Goal: Information Seeking & Learning: Learn about a topic

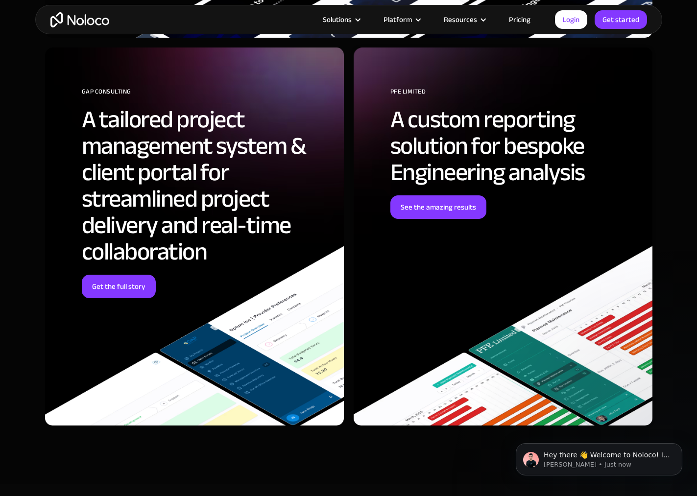
scroll to position [3945, 0]
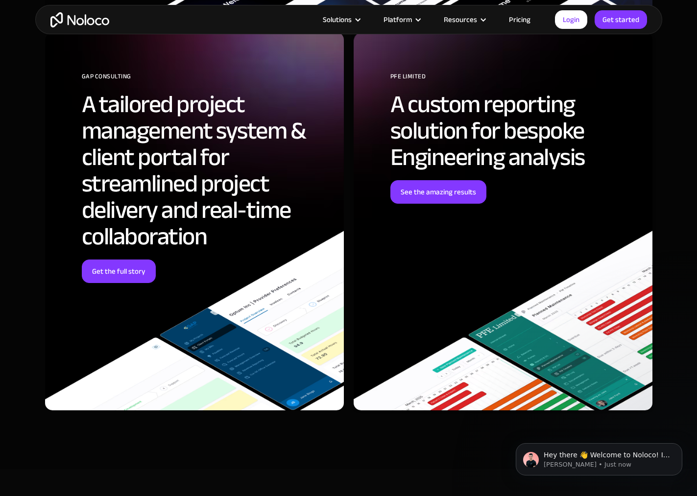
click at [516, 21] on link "Pricing" at bounding box center [520, 19] width 46 height 13
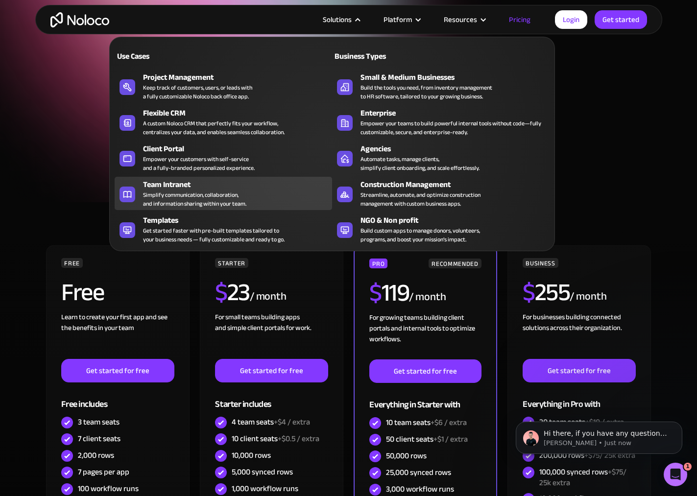
scroll to position [18, 0]
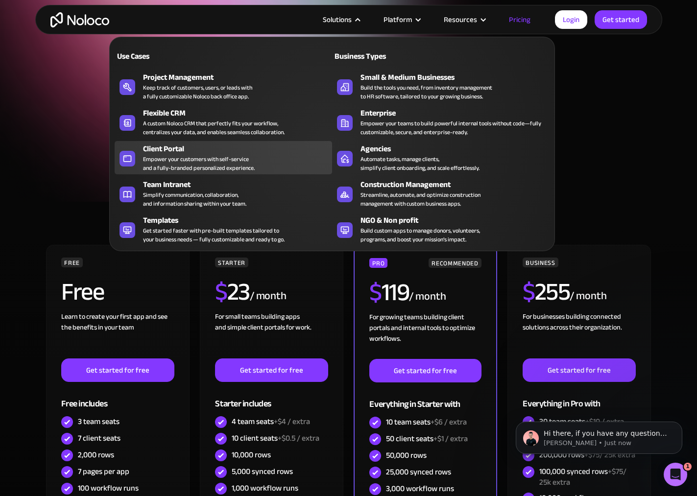
click at [272, 165] on div "Client Portal Empower your customers with self-service and a fully-branded pers…" at bounding box center [235, 157] width 184 height 29
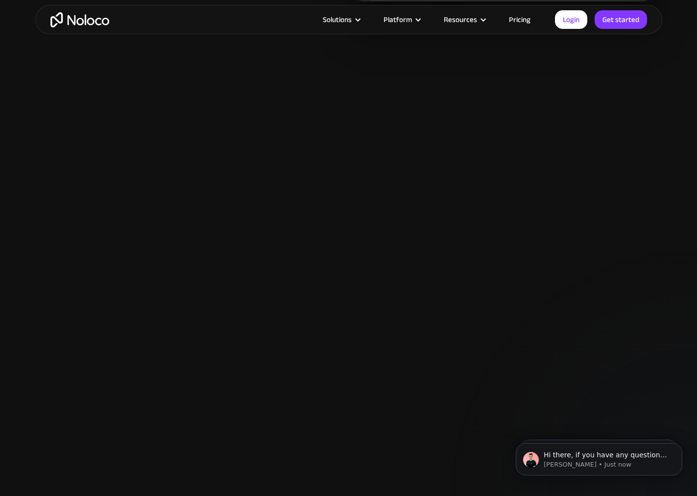
scroll to position [1145, 0]
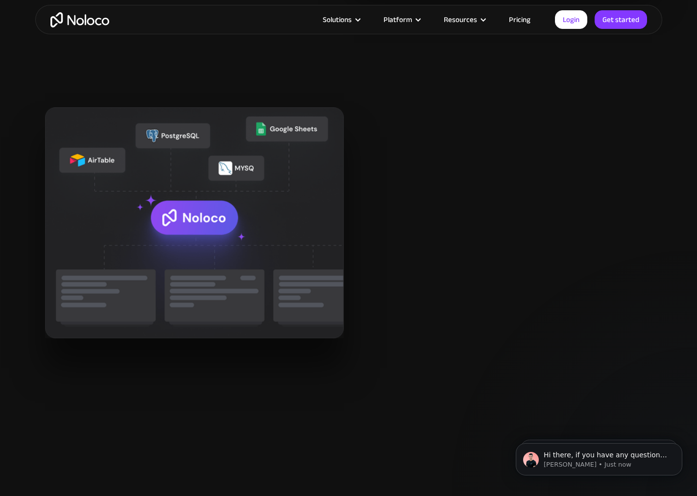
click at [516, 22] on link "Pricing" at bounding box center [520, 19] width 46 height 13
